Goal: Information Seeking & Learning: Find specific fact

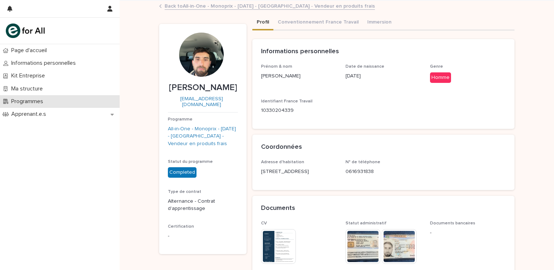
click at [36, 103] on p "Programmes" at bounding box center [28, 101] width 41 height 7
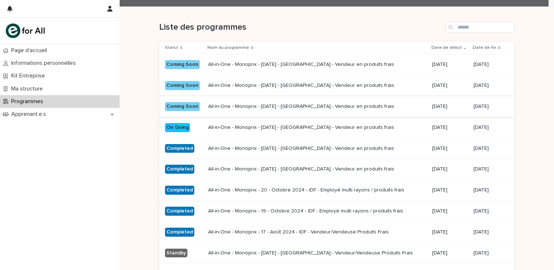
scroll to position [72, 0]
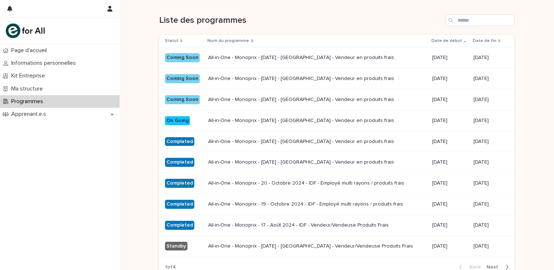
click at [272, 118] on p "All-in-One - Monoprix - [DATE] - [GEOGRAPHIC_DATA] - Vendeur en produits frais" at bounding box center [317, 121] width 218 height 6
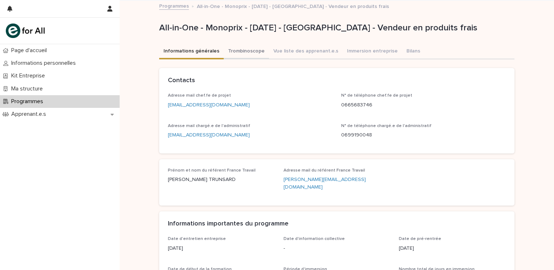
click at [237, 51] on button "Trombinoscope" at bounding box center [246, 51] width 45 height 15
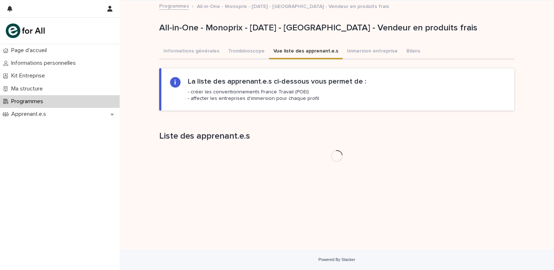
click at [309, 51] on button "Vue liste des apprenant.e.s" at bounding box center [306, 51] width 74 height 15
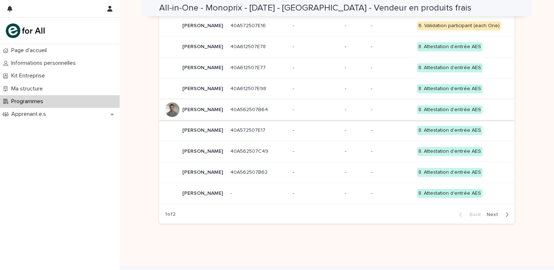
scroll to position [196, 0]
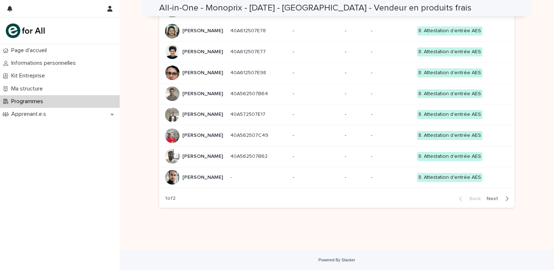
click at [492, 198] on span "Next" at bounding box center [494, 198] width 16 height 5
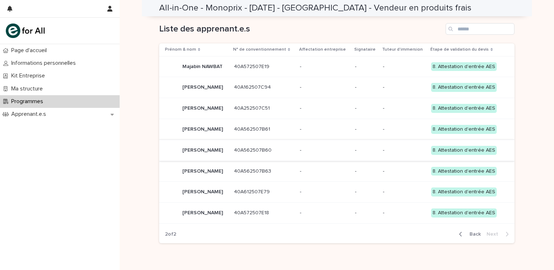
scroll to position [109, 0]
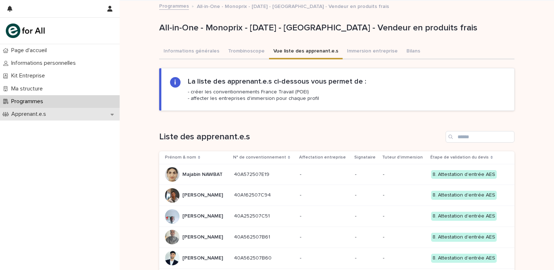
click at [99, 119] on div "Apprenant.e.s" at bounding box center [60, 114] width 120 height 13
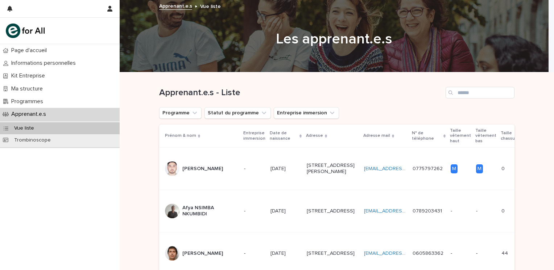
click at [57, 114] on div "Apprenant.e.s" at bounding box center [60, 114] width 120 height 13
click at [50, 197] on div "Page d'accueil Informations personnelles Kit Entreprise Ma structure Programmes…" at bounding box center [60, 157] width 120 height 226
click at [46, 101] on p "Programmes" at bounding box center [28, 101] width 41 height 7
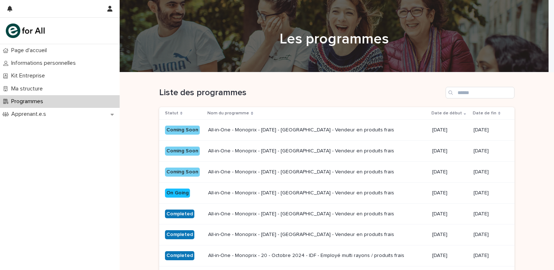
click at [286, 211] on p "All-in-One - Monoprix - [DATE] - [GEOGRAPHIC_DATA] - Vendeur en produits frais" at bounding box center [317, 214] width 218 height 6
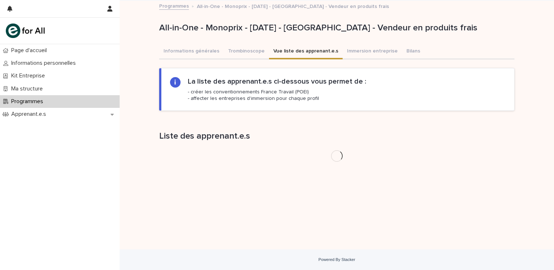
click at [282, 51] on button "Vue liste des apprenant.e.s" at bounding box center [306, 51] width 74 height 15
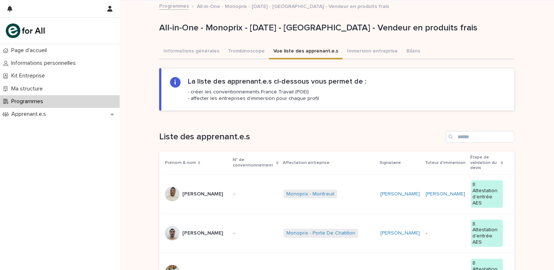
click at [193, 190] on p "[PERSON_NAME]" at bounding box center [203, 194] width 42 height 8
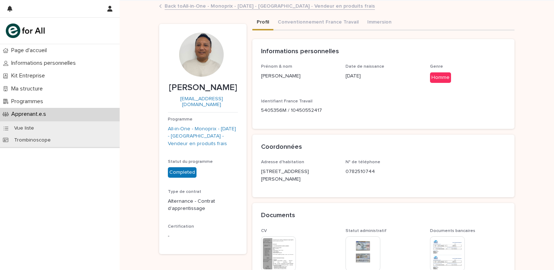
drag, startPoint x: 217, startPoint y: 98, endPoint x: 171, endPoint y: 87, distance: 47.7
click at [171, 87] on p "[PERSON_NAME]" at bounding box center [203, 88] width 70 height 11
drag, startPoint x: 171, startPoint y: 87, endPoint x: 200, endPoint y: 90, distance: 29.5
copy p "[PERSON_NAME]"
click at [345, 109] on div "Prénom & nom [PERSON_NAME] Date de naissance [DEMOGRAPHIC_DATA] Genre [DEMOGRAP…" at bounding box center [383, 92] width 245 height 56
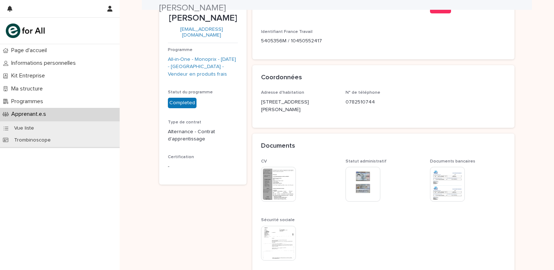
scroll to position [72, 0]
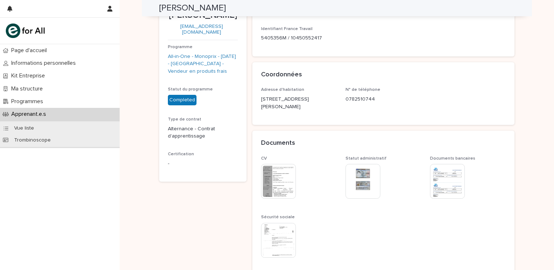
click at [272, 239] on img at bounding box center [278, 240] width 35 height 35
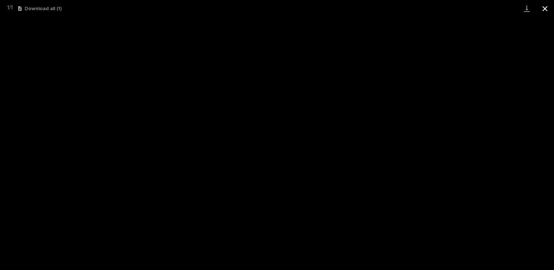
click at [543, 9] on button "Close gallery" at bounding box center [544, 8] width 18 height 17
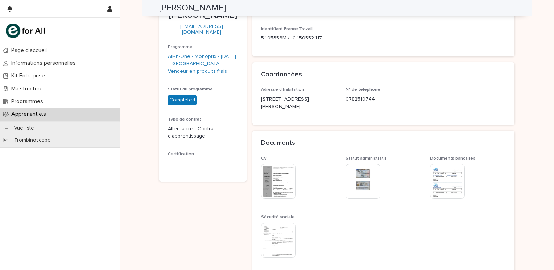
click at [309, 54] on div "Prénom & nom [PERSON_NAME] Date de naissance [DEMOGRAPHIC_DATA] Genre [DEMOGRAP…" at bounding box center [383, 24] width 262 height 64
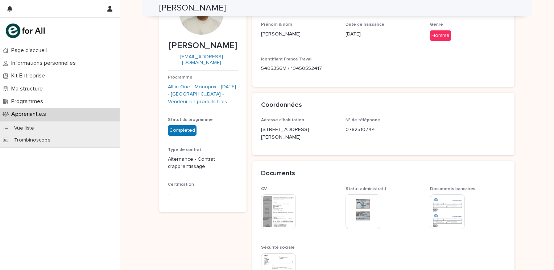
scroll to position [0, 0]
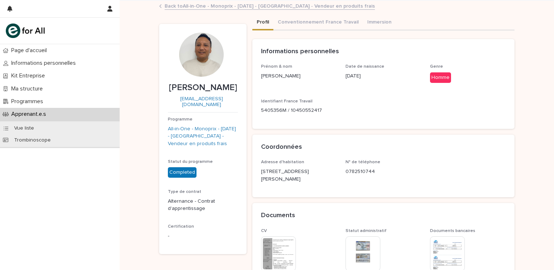
drag, startPoint x: 219, startPoint y: 98, endPoint x: 178, endPoint y: 89, distance: 42.2
click at [178, 89] on p "[PERSON_NAME]" at bounding box center [203, 88] width 70 height 11
drag, startPoint x: 178, startPoint y: 89, endPoint x: 225, endPoint y: 96, distance: 47.6
click at [225, 93] on p "[PERSON_NAME]" at bounding box center [203, 88] width 70 height 11
click at [363, 250] on img at bounding box center [362, 254] width 35 height 35
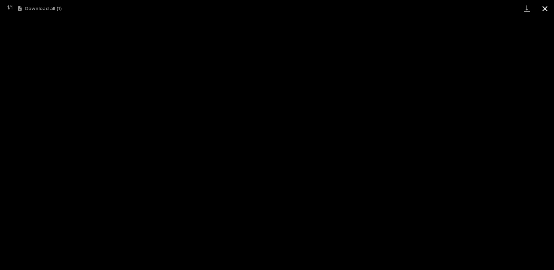
click at [543, 9] on button "Close gallery" at bounding box center [544, 8] width 18 height 17
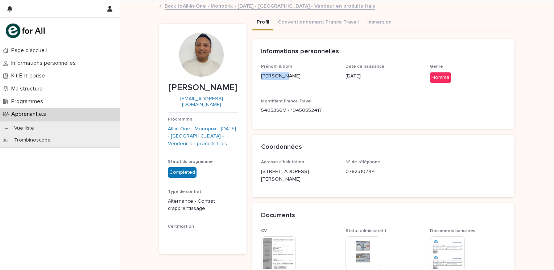
drag, startPoint x: 280, startPoint y: 75, endPoint x: 253, endPoint y: 74, distance: 26.8
click at [253, 74] on div "Prénom & nom [PERSON_NAME] Date de naissance [DEMOGRAPHIC_DATA] Genre [DEMOGRAP…" at bounding box center [383, 96] width 262 height 64
drag, startPoint x: 253, startPoint y: 74, endPoint x: 265, endPoint y: 75, distance: 12.0
copy p "Phuntsok"
click at [343, 104] on div "Prénom & nom [PERSON_NAME] Date de naissance [DEMOGRAPHIC_DATA] Genre [DEMOGRAP…" at bounding box center [383, 92] width 245 height 56
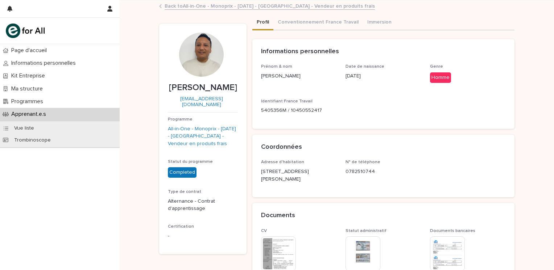
click at [509, 73] on div "Prénom & nom [PERSON_NAME] Date de naissance [DEMOGRAPHIC_DATA] Genre [DEMOGRAP…" at bounding box center [383, 96] width 262 height 64
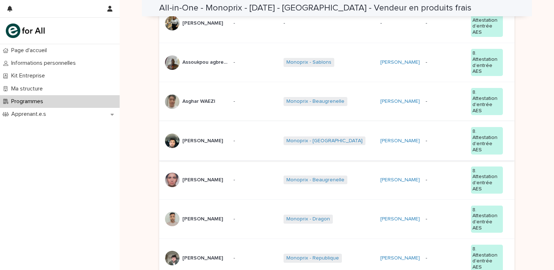
scroll to position [250, 0]
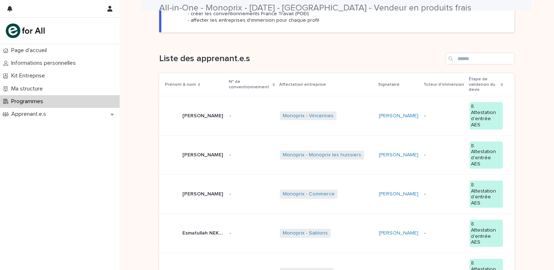
scroll to position [151, 0]
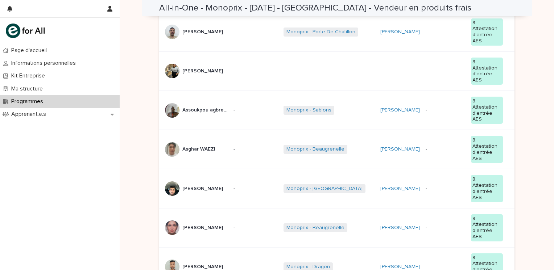
scroll to position [214, 0]
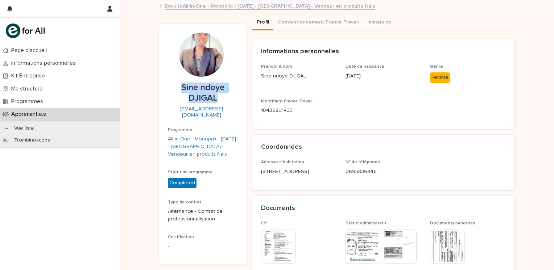
drag, startPoint x: 216, startPoint y: 98, endPoint x: 165, endPoint y: 87, distance: 51.9
click at [168, 87] on p "Sine ndoye DJIGAL" at bounding box center [203, 93] width 70 height 21
drag, startPoint x: 165, startPoint y: 87, endPoint x: 189, endPoint y: 91, distance: 24.7
copy p "Sine ndoye DJIGAL"
click at [381, 109] on div "Prénom & nom [PERSON_NAME] DJIGAL Date de naissance [DEMOGRAPHIC_DATA] Genre [D…" at bounding box center [383, 92] width 245 height 56
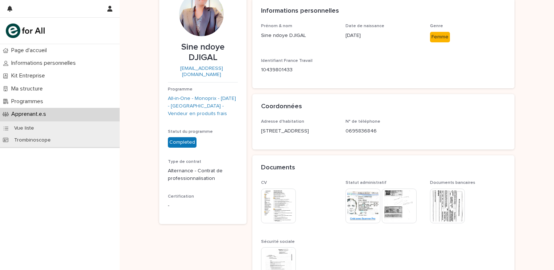
scroll to position [109, 0]
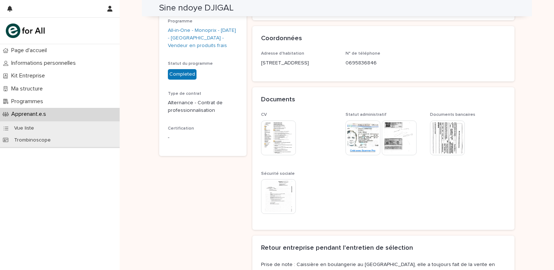
click at [281, 154] on img at bounding box center [278, 138] width 35 height 35
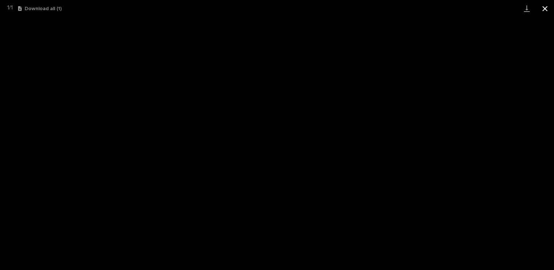
click at [548, 8] on button "Close gallery" at bounding box center [544, 8] width 18 height 17
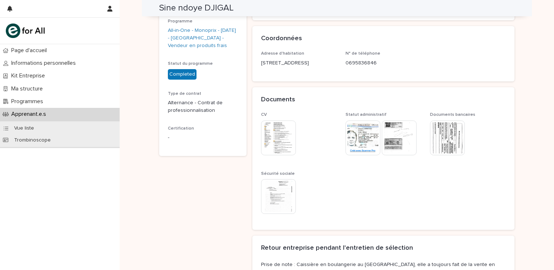
drag, startPoint x: 278, startPoint y: 152, endPoint x: 354, endPoint y: 196, distance: 87.2
click at [370, 198] on div "CV This file cannot be opened Download File Statut administratif This file cann…" at bounding box center [383, 166] width 245 height 109
click at [277, 152] on img at bounding box center [278, 138] width 35 height 35
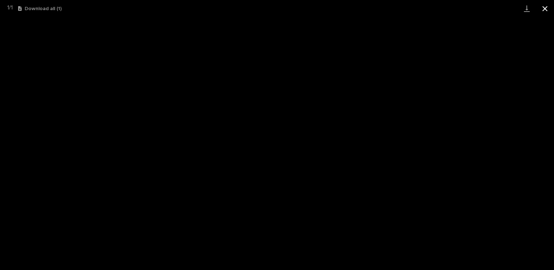
click at [545, 9] on button "Close gallery" at bounding box center [544, 8] width 18 height 17
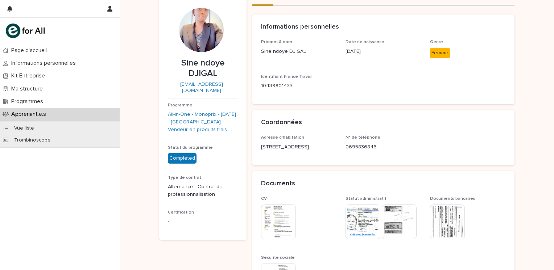
scroll to position [72, 0]
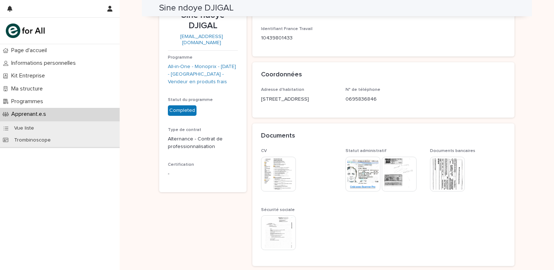
click at [363, 225] on div "CV This file cannot be opened Download File Statut administratif This file cann…" at bounding box center [383, 203] width 245 height 109
click at [435, 233] on div "CV This file cannot be opened Download File Statut administratif This file cann…" at bounding box center [383, 203] width 245 height 109
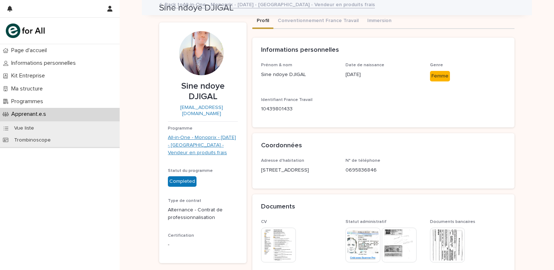
scroll to position [0, 0]
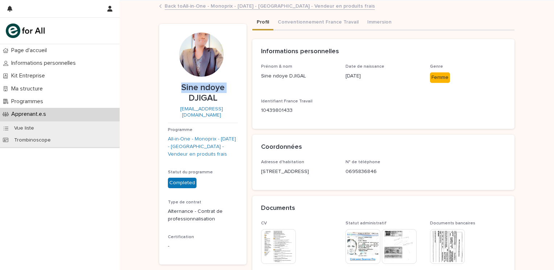
drag, startPoint x: 214, startPoint y: 86, endPoint x: 165, endPoint y: 85, distance: 49.3
click at [168, 85] on p "Sine ndoye DJIGAL" at bounding box center [203, 93] width 70 height 21
copy p "Sine ndoye"
click at [438, 159] on div "Coordonnées" at bounding box center [383, 147] width 262 height 25
click at [226, 170] on p "Statut du programme" at bounding box center [203, 172] width 70 height 5
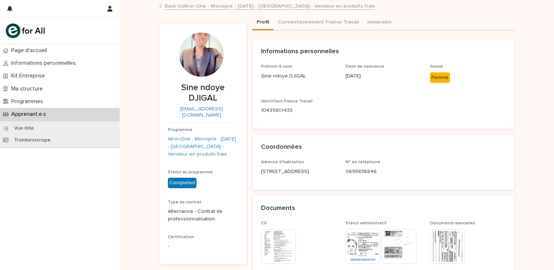
click at [394, 105] on div "Prénom & nom [PERSON_NAME] DJIGAL Date de naissance [DEMOGRAPHIC_DATA] Genre [D…" at bounding box center [383, 92] width 245 height 56
